Goal: Find contact information: Find contact information

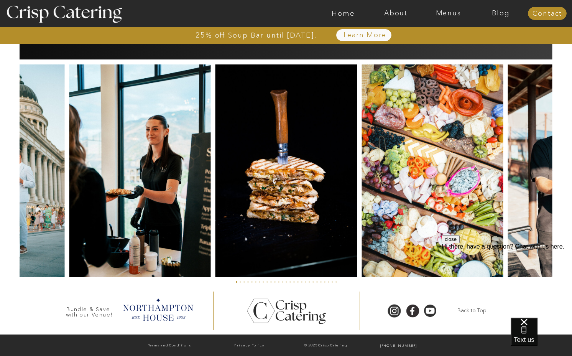
click at [541, 7] on div at bounding box center [547, 13] width 39 height 13
click at [538, 12] on nav "Contact" at bounding box center [547, 14] width 39 height 8
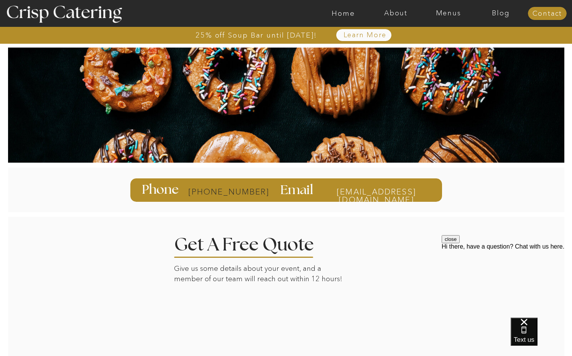
click at [205, 192] on p "[PHONE_NUMBER]" at bounding box center [218, 191] width 61 height 8
click at [92, 202] on div at bounding box center [284, 189] width 569 height 44
